Goal: Task Accomplishment & Management: Manage account settings

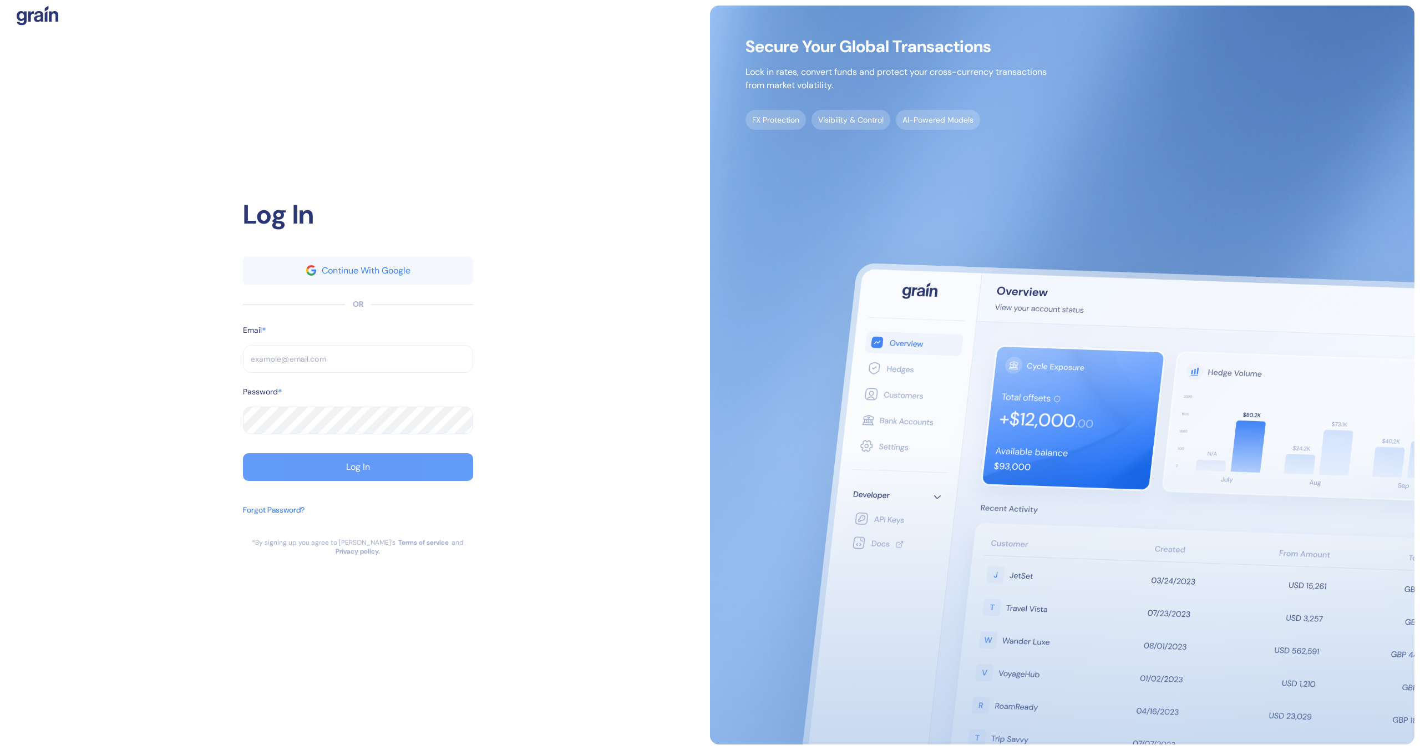
type input "[EMAIL_ADDRESS][DOMAIN_NAME]"
click at [368, 469] on div "Log In" at bounding box center [358, 467] width 24 height 9
